Goal: Information Seeking & Learning: Learn about a topic

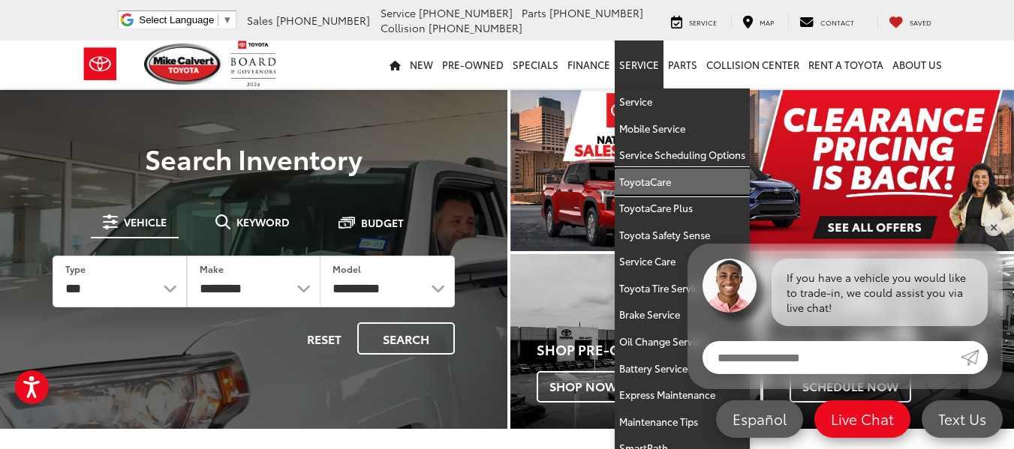
click at [655, 185] on link "ToyotaCare" at bounding box center [682, 182] width 135 height 27
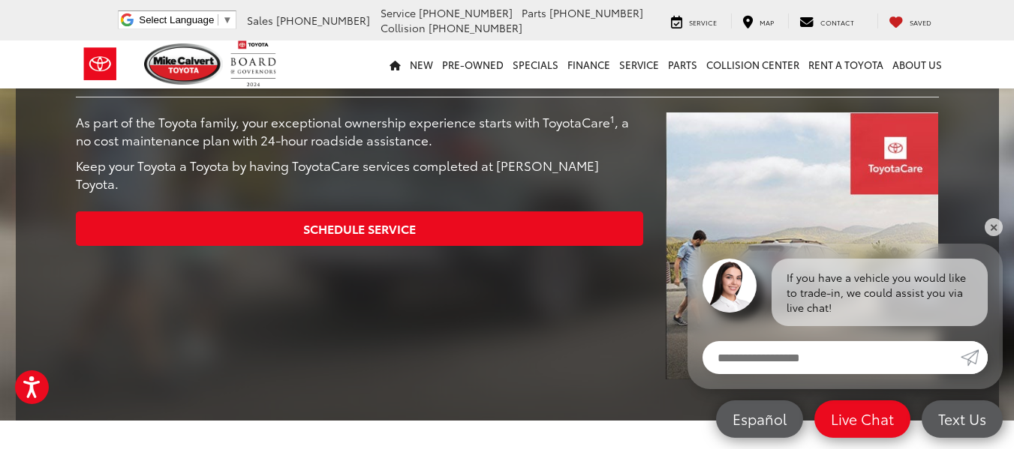
scroll to position [291, 0]
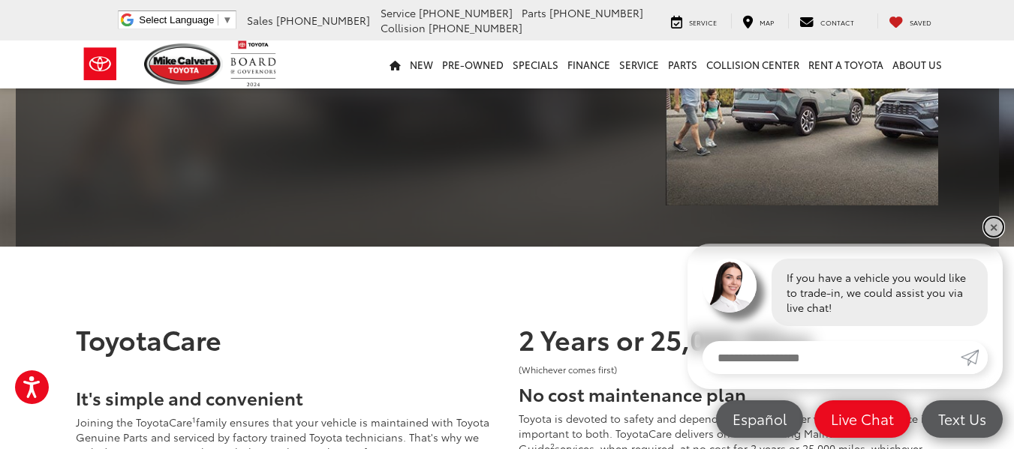
click at [990, 227] on link "✕" at bounding box center [993, 227] width 18 height 18
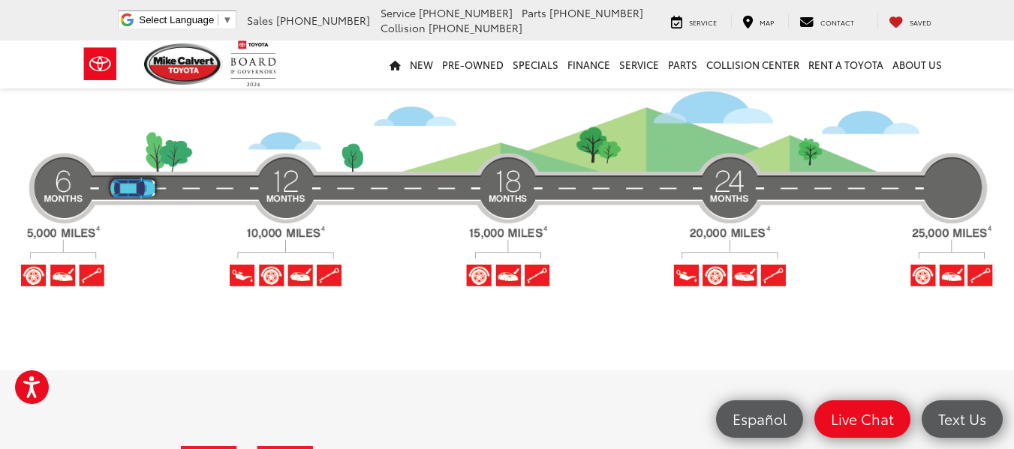
scroll to position [1493, 0]
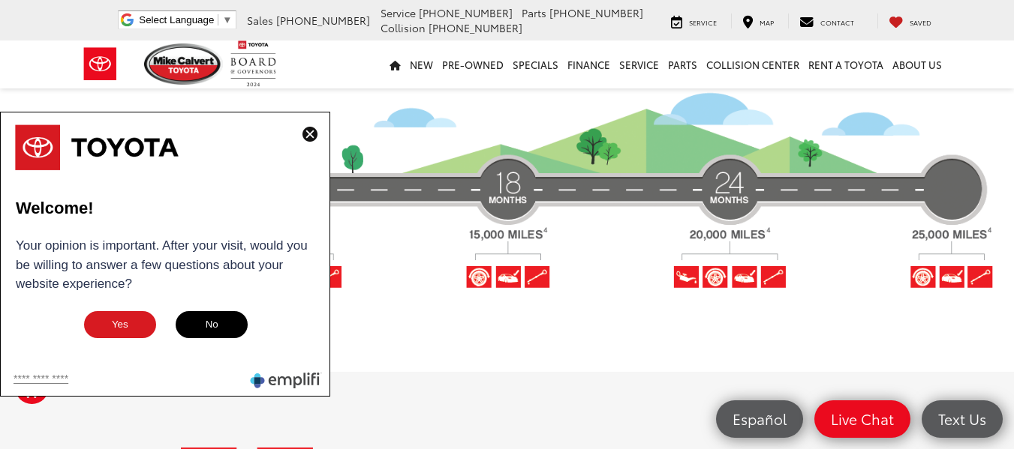
click at [313, 128] on img at bounding box center [309, 134] width 15 height 15
